Goal: Task Accomplishment & Management: Use online tool/utility

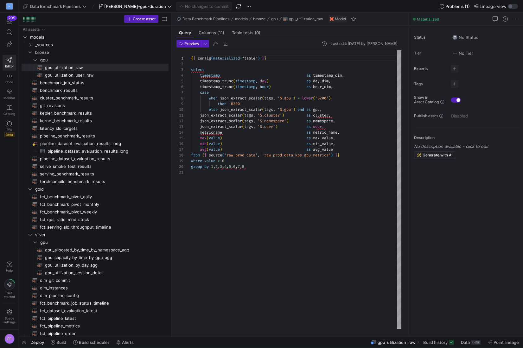
scroll to position [57, 0]
type textarea "{{ config(materialized="table") }} select timestamp as timestamp_dim, timestamp…"
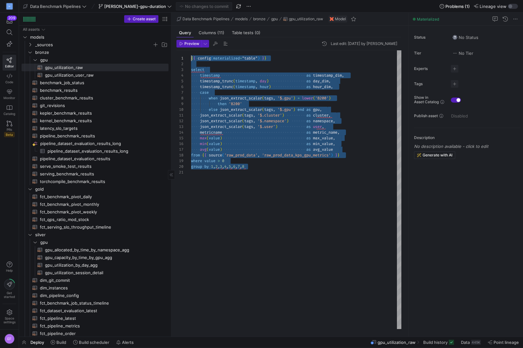
scroll to position [0, 0]
drag, startPoint x: 236, startPoint y: 149, endPoint x: 151, endPoint y: 46, distance: 134.4
click at [191, 50] on div "{ { config ( materialized = "table" ) } } select timestamp as timestamp_dim , t…" at bounding box center [296, 189] width 210 height 279
